Goal: Information Seeking & Learning: Understand process/instructions

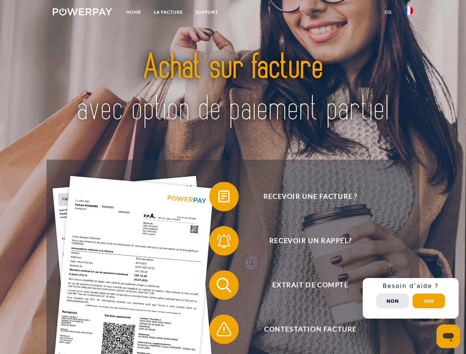
click at [82, 13] on img at bounding box center [82, 11] width 59 height 7
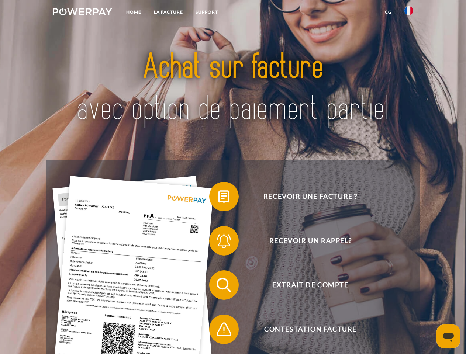
click at [408, 13] on img at bounding box center [408, 10] width 9 height 9
click at [388, 12] on link "CG" at bounding box center [388, 12] width 20 height 13
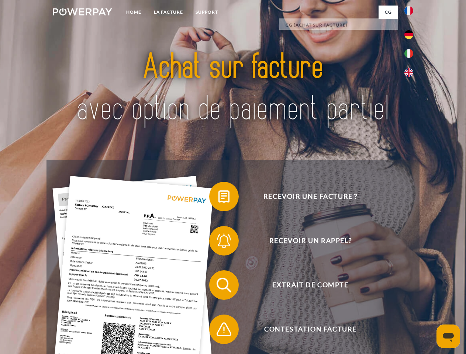
click at [218, 198] on span at bounding box center [212, 196] width 37 height 37
click at [218, 242] on span at bounding box center [212, 240] width 37 height 37
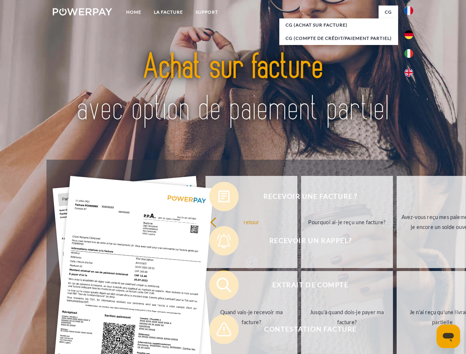
click at [301, 286] on link "Jusqu'à quand dois-je payer ma facture?" at bounding box center [347, 317] width 92 height 92
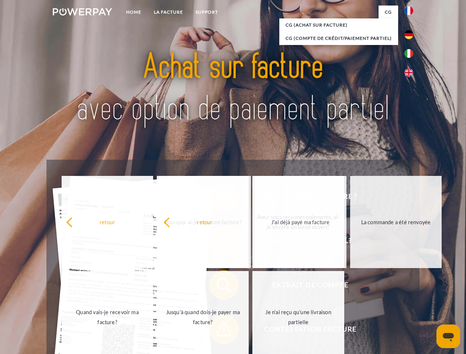
click at [218, 331] on span at bounding box center [212, 329] width 37 height 37
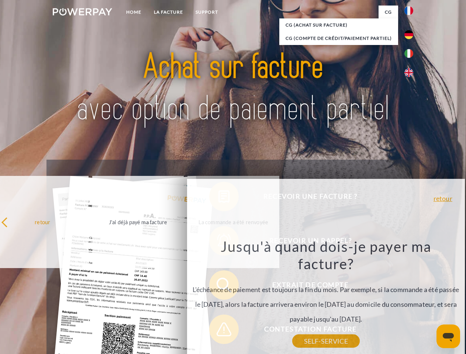
click at [410, 298] on div "Recevoir une facture ? Recevoir un rappel? Extrait de compte retour" at bounding box center [232, 307] width 372 height 295
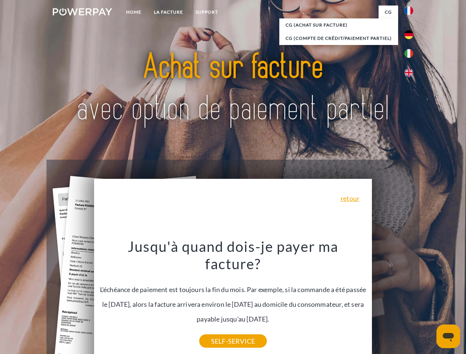
click at [392, 300] on span "Extrait de compte" at bounding box center [310, 284] width 181 height 29
click at [428, 301] on header "Home LA FACTURE Support" at bounding box center [233, 254] width 466 height 509
